Goal: Task Accomplishment & Management: Manage account settings

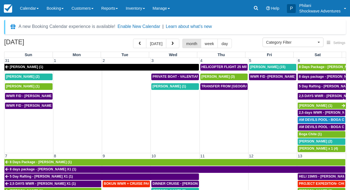
select select
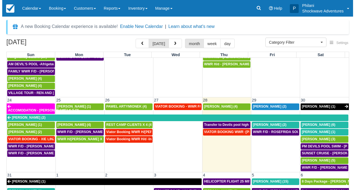
scroll to position [361, 0]
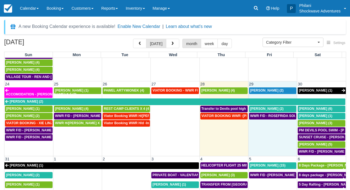
click at [270, 127] on td "WWR F/D - ROSEFRIDA SOUER X 2 (2)" at bounding box center [272, 134] width 49 height 43
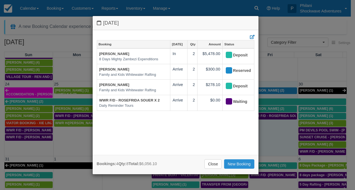
click at [240, 164] on link "New Booking" at bounding box center [239, 164] width 30 height 9
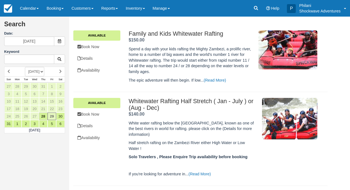
scroll to position [32, 0]
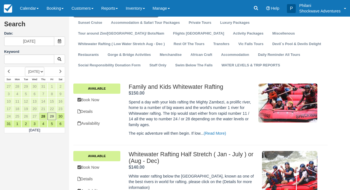
click at [127, 88] on div "Family and Kids Whitewater Rafting . $150.00 . Spend a day with your kids rafti…" at bounding box center [223, 111] width 197 height 55
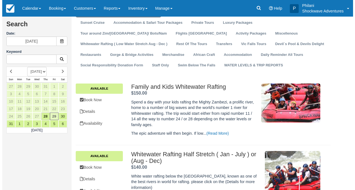
scroll to position [0, 0]
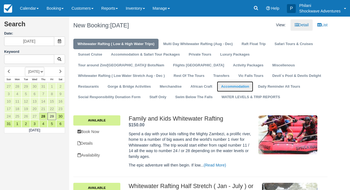
click at [217, 87] on link "Accommodation" at bounding box center [235, 86] width 36 height 11
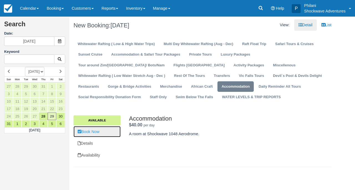
click at [101, 132] on link "Book Now" at bounding box center [96, 131] width 47 height 11
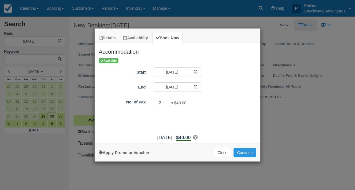
type input "2"
click at [166, 101] on input "2" at bounding box center [162, 102] width 16 height 9
click at [193, 86] on span "Item Modal" at bounding box center [195, 87] width 11 height 9
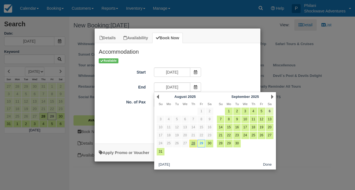
click at [269, 114] on link "6" at bounding box center [269, 111] width 7 height 7
type input "09/06/25"
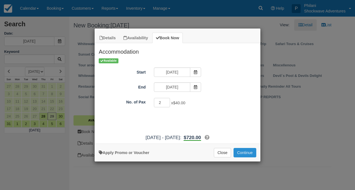
click at [252, 156] on button "Continue" at bounding box center [244, 152] width 23 height 9
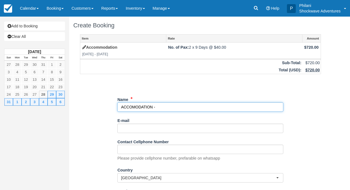
paste input "Elio De Michiel"
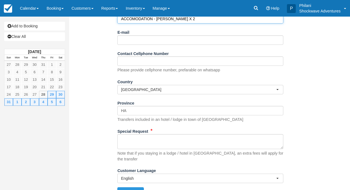
scroll to position [89, 0]
type input "ACCOMODATION - Elio De Michiel X 2"
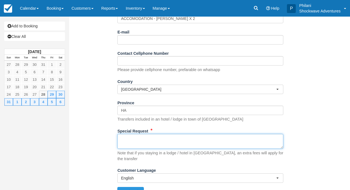
click at [191, 136] on textarea "Special Request" at bounding box center [200, 141] width 166 height 15
paste textarea "Shockwave Home Near Batonka Lodge (Room 2) Room Check-in Fri, Aug 29 1:00 PM Ch…"
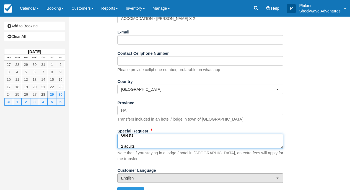
scroll to position [96, 0]
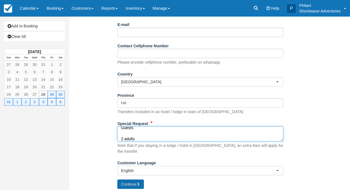
type textarea "Shockwave Home Near Batonka Lodge (Room 2) Room Check-in Fri, Aug 29 1:00 PM Ch…"
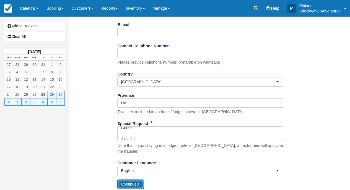
click at [137, 180] on button "Continue" at bounding box center [130, 184] width 27 height 9
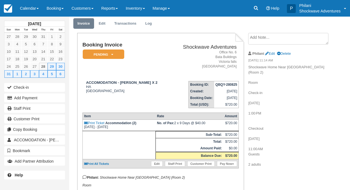
scroll to position [18, 0]
click at [112, 56] on icon at bounding box center [112, 54] width 2 height 3
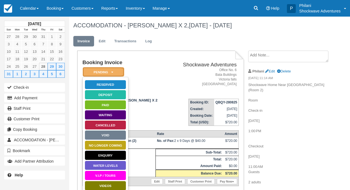
scroll to position [49, 0]
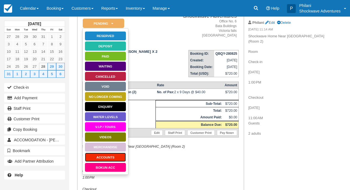
click at [119, 159] on link "ACCOUNTS" at bounding box center [106, 158] width 42 height 10
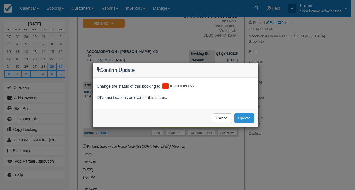
click at [247, 120] on button "Update" at bounding box center [244, 118] width 20 height 9
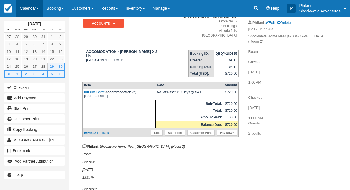
click at [38, 11] on link "Calendar" at bounding box center [29, 8] width 27 height 17
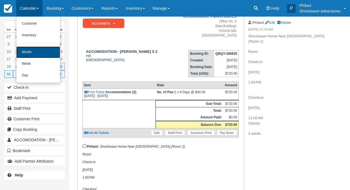
click at [41, 56] on link "Month" at bounding box center [38, 53] width 44 height 12
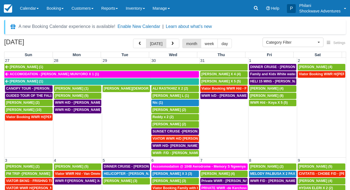
select select
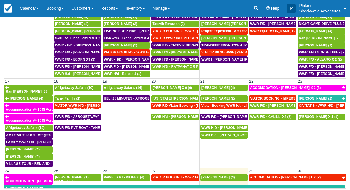
scroll to position [304, 0]
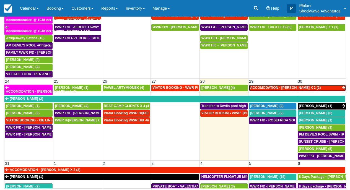
click at [272, 86] on span "ACCOMODATION - [PERSON_NAME] X 2 (2)" at bounding box center [285, 88] width 71 height 4
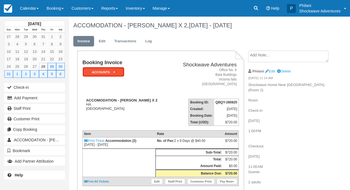
drag, startPoint x: 0, startPoint y: 0, endPoint x: 120, endPoint y: 73, distance: 141.1
click at [120, 73] on em "ACCOUNTS" at bounding box center [104, 72] width 42 height 10
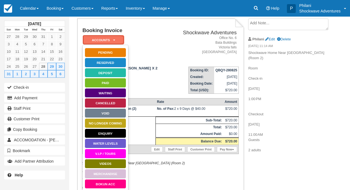
scroll to position [44, 0]
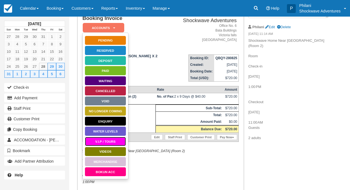
click at [112, 142] on link "V.I.P / TOURS" at bounding box center [106, 142] width 42 height 10
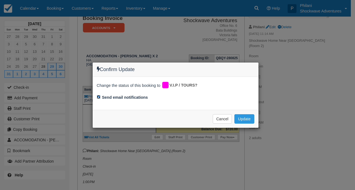
click at [99, 97] on input "Send email notifications" at bounding box center [99, 97] width 4 height 4
checkbox input "false"
click at [246, 118] on button "Update" at bounding box center [244, 118] width 20 height 9
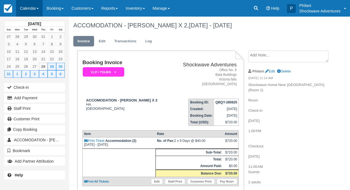
click at [31, 9] on link "Calendar" at bounding box center [29, 8] width 27 height 17
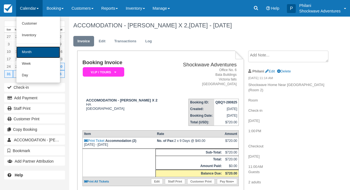
click at [36, 54] on link "Month" at bounding box center [38, 53] width 44 height 12
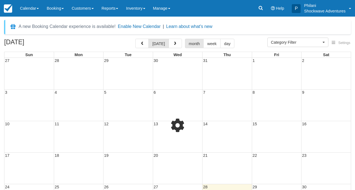
select select
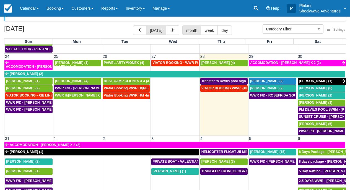
scroll to position [365, 0]
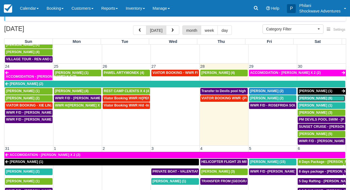
click at [314, 96] on span "[PERSON_NAME] (6)" at bounding box center [316, 98] width 34 height 4
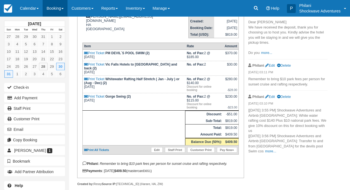
scroll to position [44, 0]
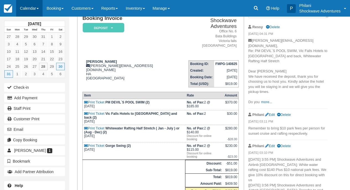
click at [35, 12] on link "Calendar" at bounding box center [29, 8] width 27 height 17
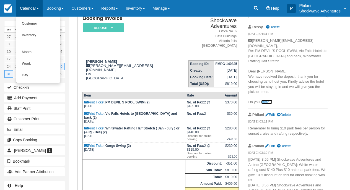
click at [268, 100] on link "more..." at bounding box center [266, 102] width 11 height 4
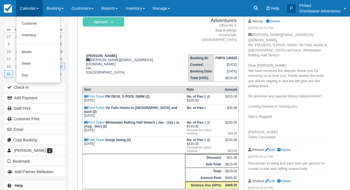
scroll to position [49, 0]
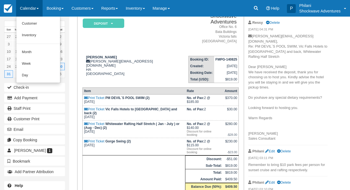
click at [181, 64] on td "Booking ID: FMPG-140825 Created: August 14, 2025 Booking Date: August 30, 2025 …" at bounding box center [210, 68] width 58 height 32
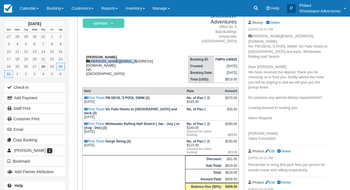
drag, startPoint x: 92, startPoint y: 58, endPoint x: 129, endPoint y: 58, distance: 37.1
click at [129, 57] on div "Brad Sheer brad.sheer@gmail.com HA Zimbabwe" at bounding box center [132, 65] width 99 height 21
copy div "brad.sheer@gmail.com"
click at [27, 7] on link "Calendar" at bounding box center [29, 8] width 27 height 17
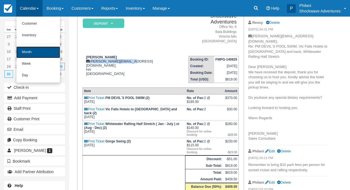
click at [29, 55] on link "Month" at bounding box center [38, 53] width 44 height 12
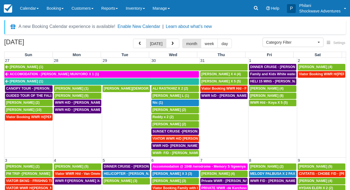
select select
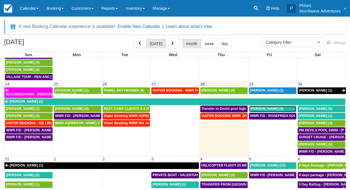
click at [274, 107] on span "Rosefrida Soeur (2)" at bounding box center [267, 109] width 34 height 4
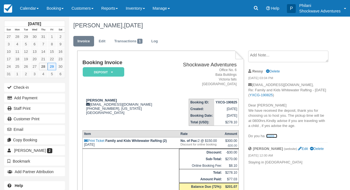
click at [273, 136] on link "more..." at bounding box center [271, 136] width 11 height 4
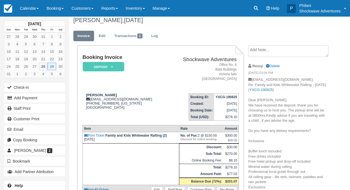
scroll to position [9, 0]
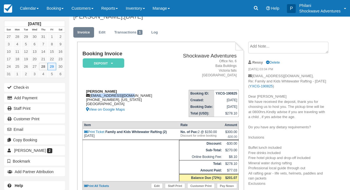
drag, startPoint x: 91, startPoint y: 98, endPoint x: 132, endPoint y: 97, distance: 41.8
click at [132, 97] on div "Rosefrida Soeur [EMAIL_ADDRESS][DOMAIN_NAME] [PHONE_NUMBER], [US_STATE] [GEOGRA…" at bounding box center [125, 101] width 85 height 24
copy div "[EMAIL_ADDRESS][DOMAIN_NAME]"
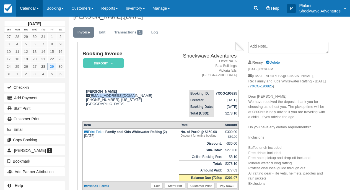
click at [19, 8] on link "Calendar" at bounding box center [29, 8] width 27 height 17
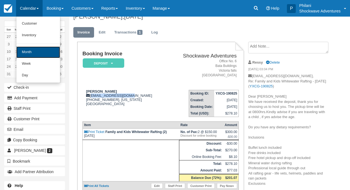
click at [29, 48] on link "Month" at bounding box center [38, 53] width 44 height 12
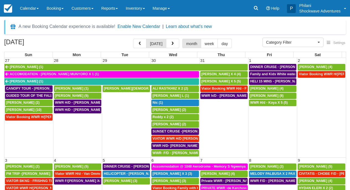
select select
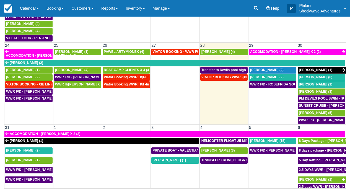
scroll to position [354, 0]
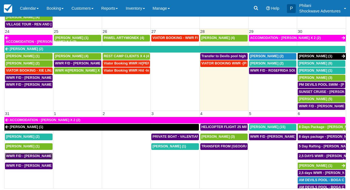
click at [40, 154] on span "WWR F/D - BRAD SHEER X 2 (2)" at bounding box center [35, 156] width 58 height 4
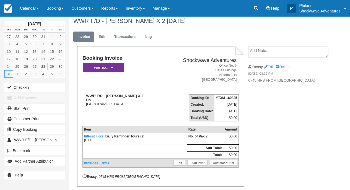
scroll to position [4, 0]
click at [181, 166] on link "Edit" at bounding box center [180, 163] width 12 height 6
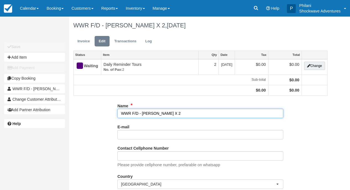
click at [135, 114] on input "WWR F/D - [PERSON_NAME] X 2" at bounding box center [200, 113] width 166 height 9
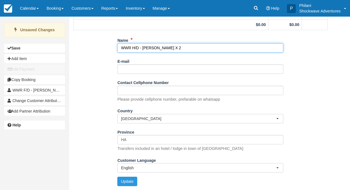
scroll to position [69, 0]
type input "WWR H/D - [PERSON_NAME] X 2"
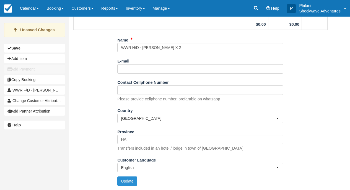
drag, startPoint x: 125, startPoint y: 180, endPoint x: 342, endPoint y: 173, distance: 217.0
click at [125, 180] on button "Update" at bounding box center [127, 181] width 20 height 9
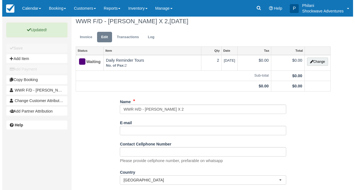
scroll to position [0, 0]
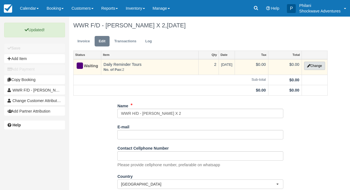
click at [314, 66] on button "Change" at bounding box center [314, 66] width 21 height 8
click at [0, 0] on div at bounding box center [0, 0] width 0 height 0
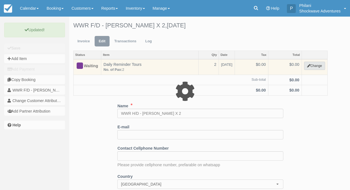
select select "36"
type input "0.00"
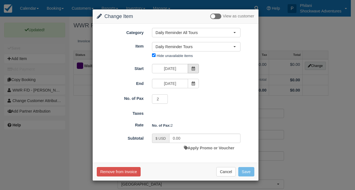
click at [193, 68] on icon at bounding box center [193, 69] width 4 height 4
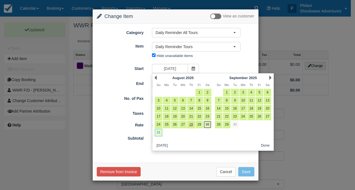
click at [206, 126] on link "30" at bounding box center [206, 124] width 7 height 7
type input "08/30/25"
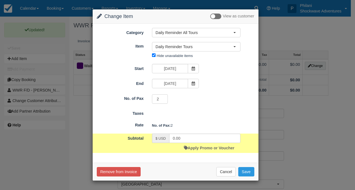
click at [193, 82] on icon at bounding box center [193, 84] width 4 height 4
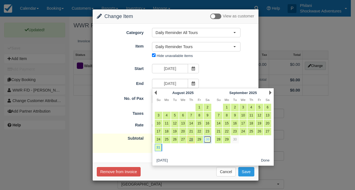
click at [207, 141] on link "30" at bounding box center [206, 139] width 7 height 7
type input "08/30/25"
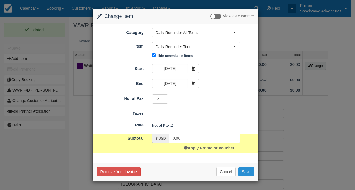
click at [249, 173] on button "Save" at bounding box center [246, 171] width 16 height 9
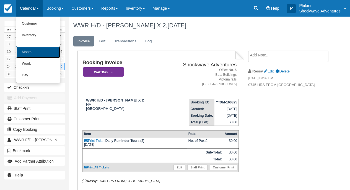
click at [47, 57] on link "Month" at bounding box center [38, 53] width 44 height 12
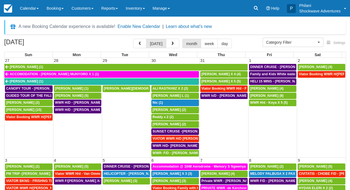
select select
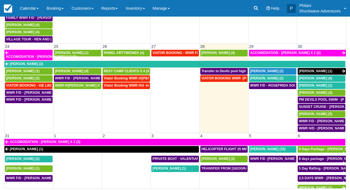
scroll to position [383, 0]
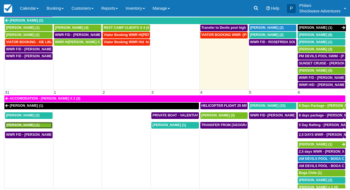
click at [44, 125] on link "Weihua Liu (1)" at bounding box center [29, 125] width 48 height 7
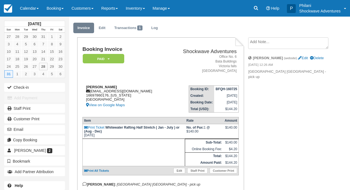
scroll to position [13, 0]
drag, startPoint x: 91, startPoint y: 92, endPoint x: 133, endPoint y: 91, distance: 41.8
click at [133, 91] on div "Weihua Liu whliu2001@yahoo.com 16697860176, California United States View on Go…" at bounding box center [125, 97] width 85 height 24
copy div "whliu2001@yahoo.com"
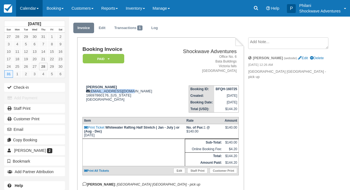
click at [18, 5] on link "Calendar" at bounding box center [29, 8] width 27 height 17
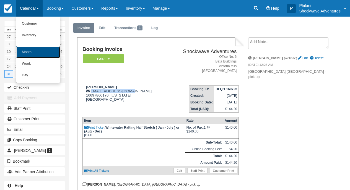
click at [29, 58] on link "Month" at bounding box center [38, 53] width 44 height 12
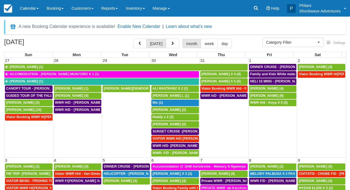
select select
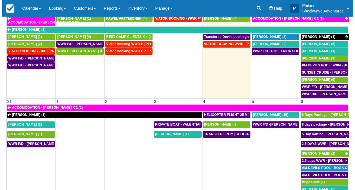
scroll to position [53, 0]
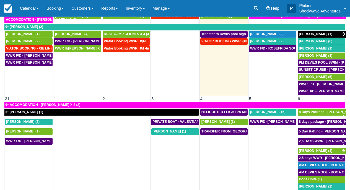
click at [35, 151] on td "WWR F/D - [PERSON_NAME] X 1 (1)" at bounding box center [28, 168] width 49 height 60
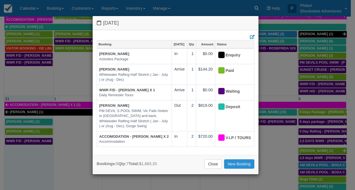
click at [235, 163] on link "New Booking" at bounding box center [239, 164] width 30 height 9
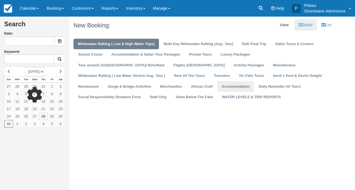
type input "[DATE]"
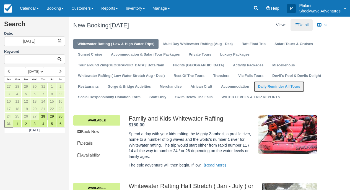
click at [254, 87] on link "Daily Reminder All Tours" at bounding box center [279, 86] width 51 height 11
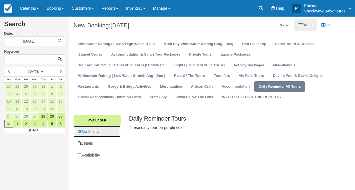
click at [90, 134] on link "Book Now" at bounding box center [96, 131] width 47 height 11
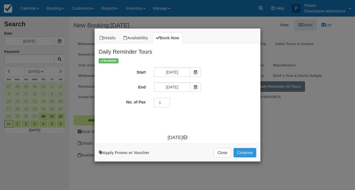
type input "2"
click at [166, 103] on input "2" at bounding box center [162, 102] width 16 height 9
click at [252, 154] on button "Continue" at bounding box center [244, 152] width 23 height 9
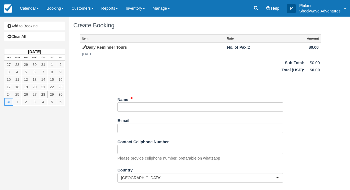
type input "W"
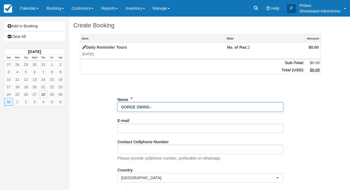
paste input "[PERSON_NAME]"
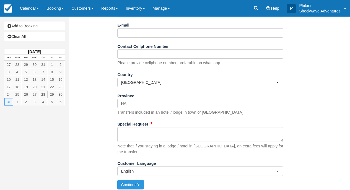
scroll to position [96, 0]
type input "GORGE SWING - Brad Sheer X 2"
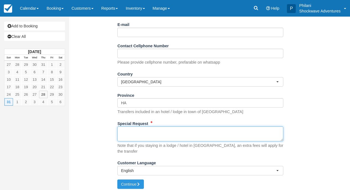
click at [147, 134] on textarea "Special Request" at bounding box center [200, 134] width 166 height 15
type textarea "10AM - FROM RAINBOW HOTEL"
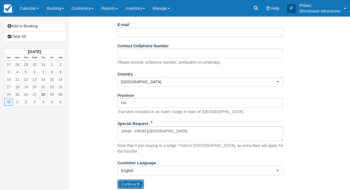
click at [139, 185] on button "Continue" at bounding box center [130, 184] width 27 height 9
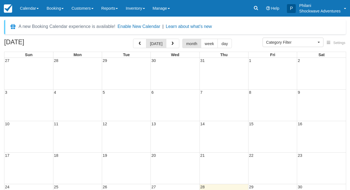
select select
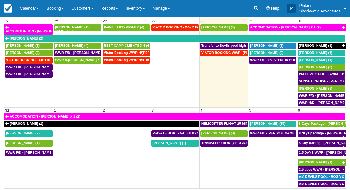
scroll to position [369, 0]
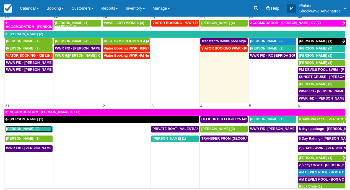
click at [39, 127] on div "Brad Sheer (2)" at bounding box center [28, 129] width 45 height 4
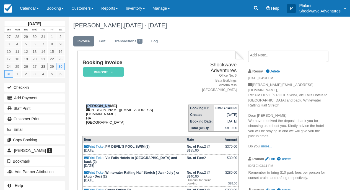
drag, startPoint x: 86, startPoint y: 101, endPoint x: 112, endPoint y: 102, distance: 25.8
click at [112, 104] on div "[PERSON_NAME] [PERSON_NAME][EMAIL_ADDRESS][DOMAIN_NAME] HA [GEOGRAPHIC_DATA]" at bounding box center [132, 114] width 99 height 21
copy strong "[PERSON_NAME]"
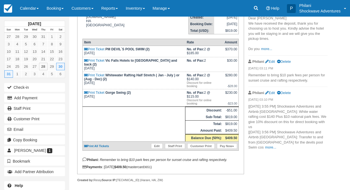
scroll to position [71, 0]
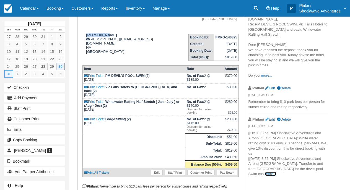
click at [276, 172] on link "more..." at bounding box center [270, 174] width 11 height 4
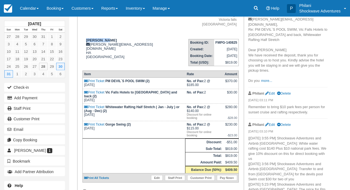
scroll to position [62, 0]
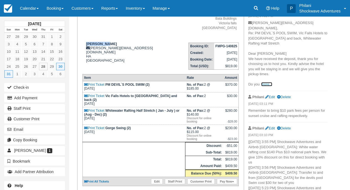
click at [270, 82] on link "more..." at bounding box center [266, 84] width 11 height 4
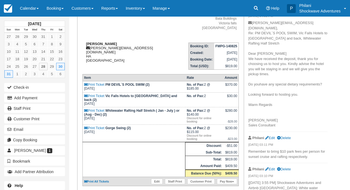
click at [98, 47] on div "Brad Sheer brad.sheer@gmail.com HA Zimbabwe" at bounding box center [132, 52] width 99 height 21
drag, startPoint x: 91, startPoint y: 45, endPoint x: 139, endPoint y: 45, distance: 47.4
click at [139, 45] on div "Brad Sheer brad.sheer@gmail.com HA Zimbabwe" at bounding box center [132, 52] width 99 height 21
copy div "brad.sheer@gmail.com"
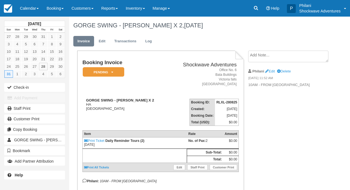
scroll to position [18, 0]
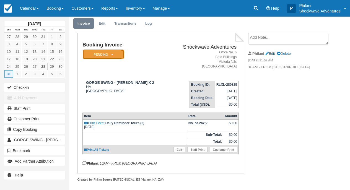
click at [120, 58] on em "Pending" at bounding box center [104, 55] width 42 height 10
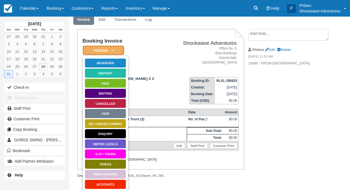
scroll to position [34, 0]
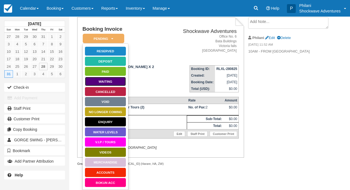
click at [111, 83] on link "Waiting" at bounding box center [106, 82] width 42 height 10
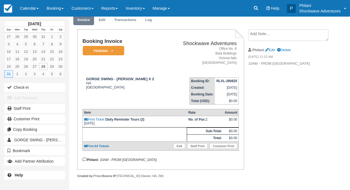
scroll to position [26, 0]
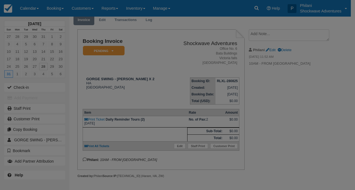
click at [0, 0] on div "Cancel Update Please wait" at bounding box center [0, 0] width 0 height 0
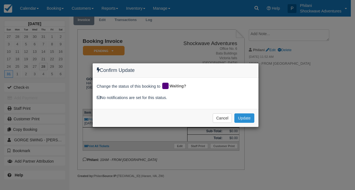
click at [246, 115] on button "Update" at bounding box center [244, 118] width 20 height 9
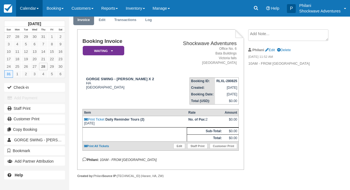
click at [33, 11] on link "Calendar" at bounding box center [29, 8] width 27 height 17
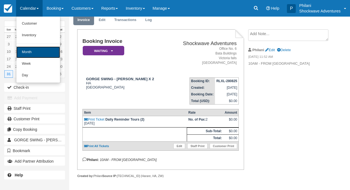
click at [38, 51] on link "Month" at bounding box center [38, 53] width 44 height 12
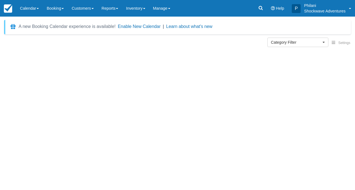
select select
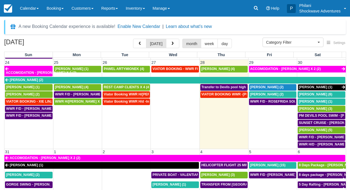
click at [319, 85] on link "[PERSON_NAME] (1)" at bounding box center [322, 87] width 48 height 7
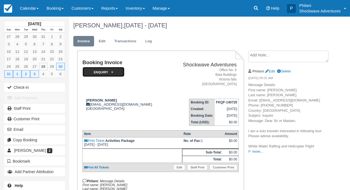
click at [105, 72] on em "Enquiry" at bounding box center [104, 72] width 42 height 10
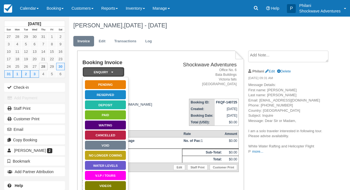
scroll to position [71, 0]
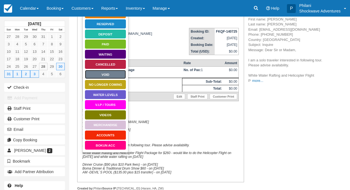
click at [113, 77] on link "Void" at bounding box center [106, 75] width 42 height 10
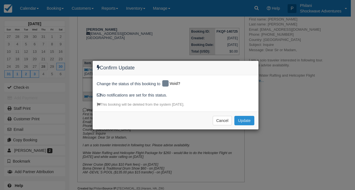
click at [243, 122] on button "Update" at bounding box center [244, 120] width 20 height 9
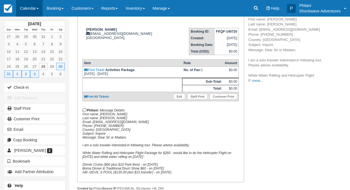
click at [34, 6] on link "Calendar" at bounding box center [29, 8] width 27 height 17
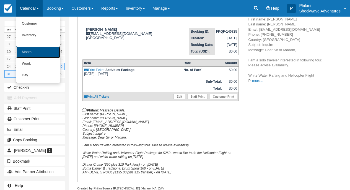
click at [34, 55] on link "Month" at bounding box center [38, 53] width 44 height 12
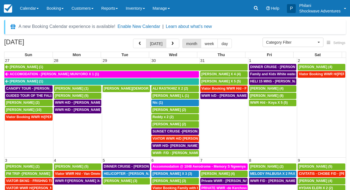
select select
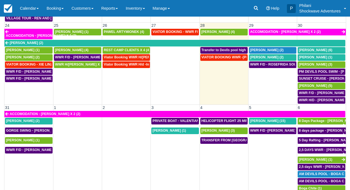
scroll to position [60, 0]
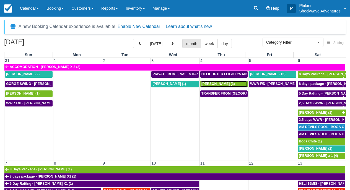
click at [219, 84] on span "Ruth Huwe (3)" at bounding box center [219, 84] width 34 height 4
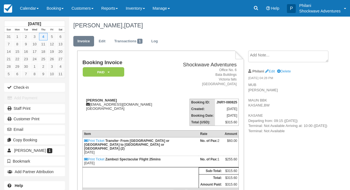
scroll to position [13, 0]
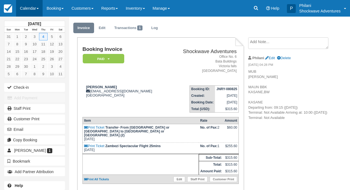
click at [29, 12] on link "Calendar" at bounding box center [29, 8] width 27 height 17
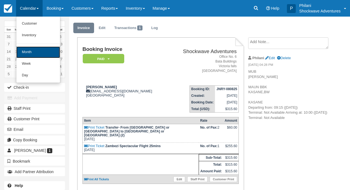
drag, startPoint x: 31, startPoint y: 51, endPoint x: 352, endPoint y: 106, distance: 326.3
click at [32, 51] on link "Month" at bounding box center [38, 53] width 44 height 12
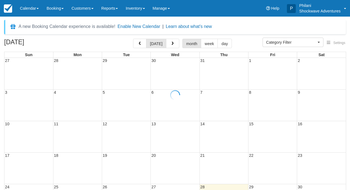
select select
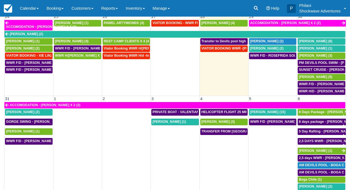
scroll to position [60, 0]
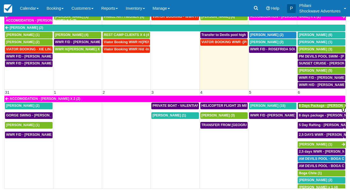
click at [316, 105] on link "8 Days Package - [PERSON_NAME] (1)" at bounding box center [322, 106] width 48 height 7
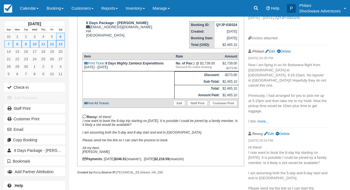
scroll to position [80, 0]
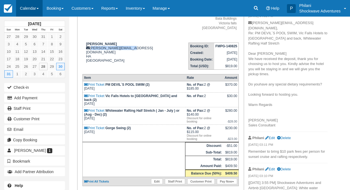
scroll to position [62, 0]
click at [35, 7] on link "Calendar" at bounding box center [29, 8] width 27 height 17
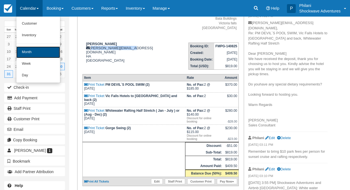
click at [45, 48] on link "Month" at bounding box center [38, 53] width 44 height 12
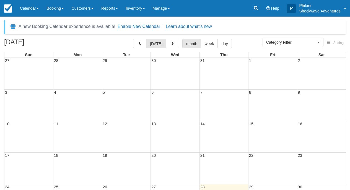
select select
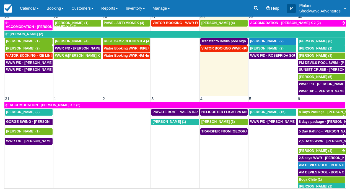
scroll to position [374, 0]
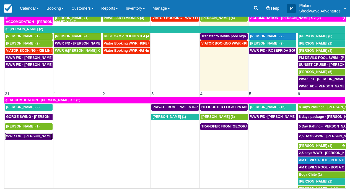
click at [33, 134] on span "WWR F/D - WEIHUA LIU X 1 (1)" at bounding box center [35, 136] width 58 height 4
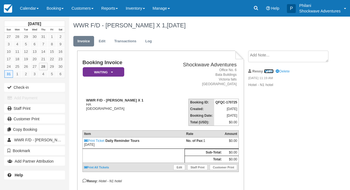
click at [271, 72] on link "Edit" at bounding box center [269, 71] width 10 height 4
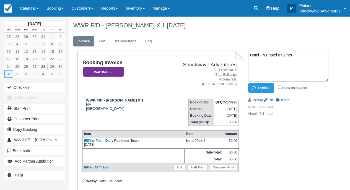
type textarea "Hotel - N1 hotel 0730hrs"
click at [278, 86] on div "Update Show on invoice" at bounding box center [287, 87] width 79 height 9
click at [281, 87] on input "Show on invoice" at bounding box center [280, 87] width 4 height 4
checkbox input "true"
click at [269, 88] on button "Update" at bounding box center [261, 87] width 26 height 9
